Goal: Navigation & Orientation: Find specific page/section

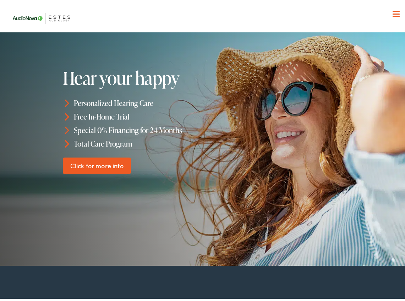
click at [393, 12] on span at bounding box center [396, 12] width 7 height 1
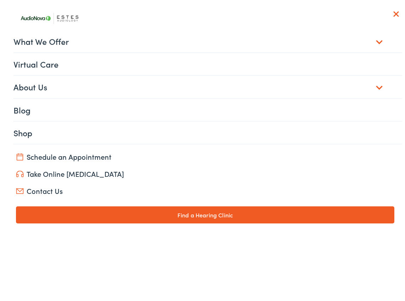
click at [370, 85] on link "About Us" at bounding box center [208, 85] width 389 height 22
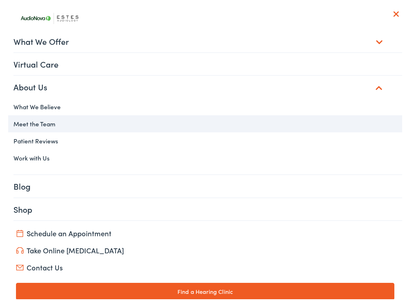
click at [52, 119] on link "Meet the Team" at bounding box center [205, 121] width 394 height 17
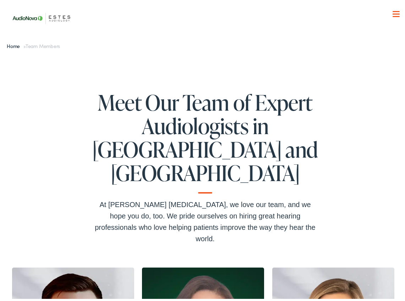
click at [13, 44] on link "Home" at bounding box center [15, 44] width 17 height 7
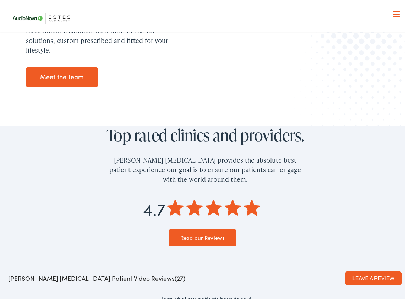
scroll to position [1101, 0]
